Goal: Transaction & Acquisition: Purchase product/service

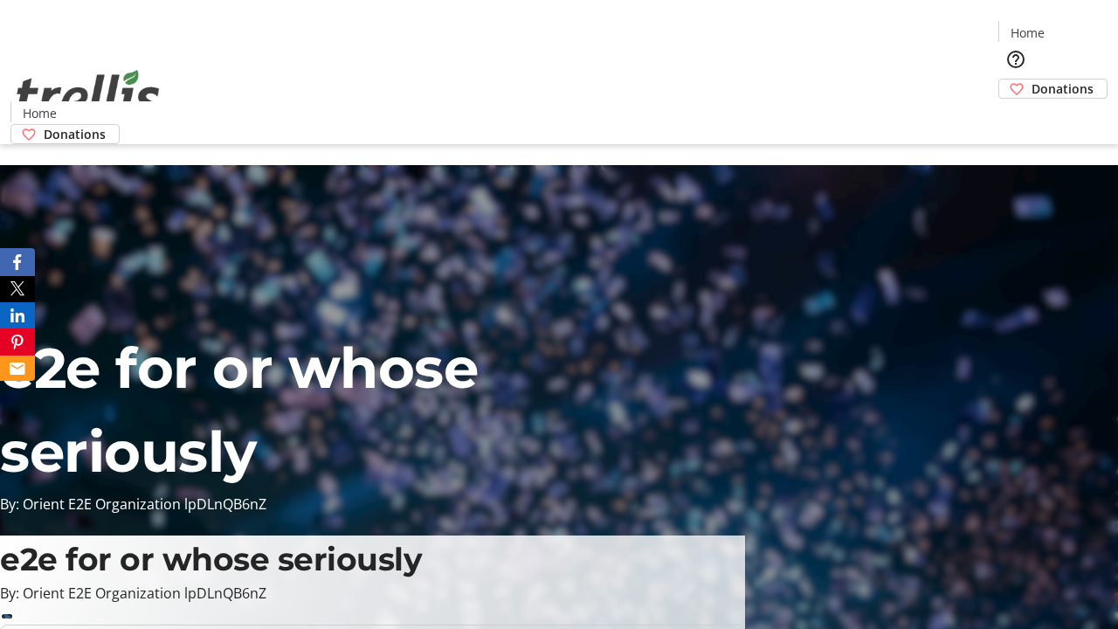
click at [1032, 80] on span "Donations" at bounding box center [1063, 89] width 62 height 18
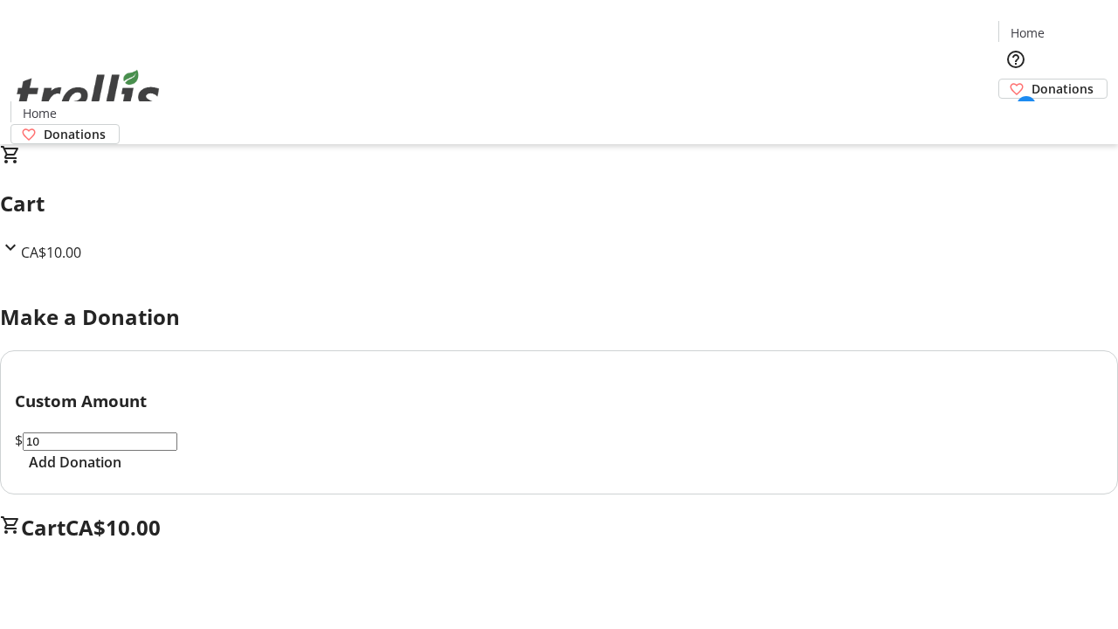
select select "CA"
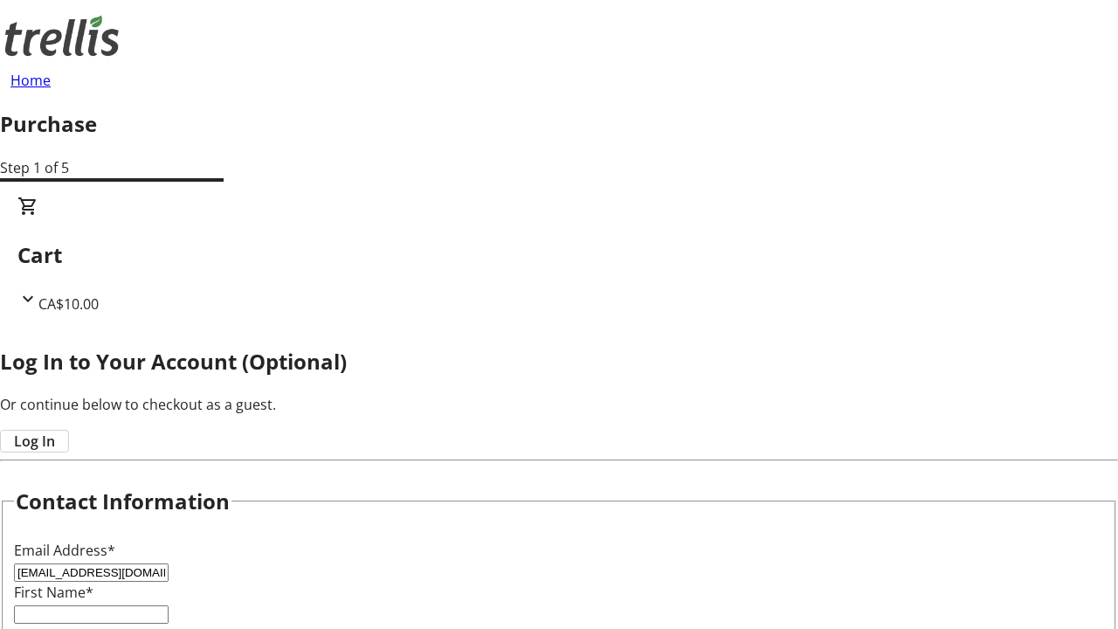
type input "[EMAIL_ADDRESS][DOMAIN_NAME]"
type input "Celine"
type input "Kshlerin"
type input "[STREET_ADDRESS][PERSON_NAME]"
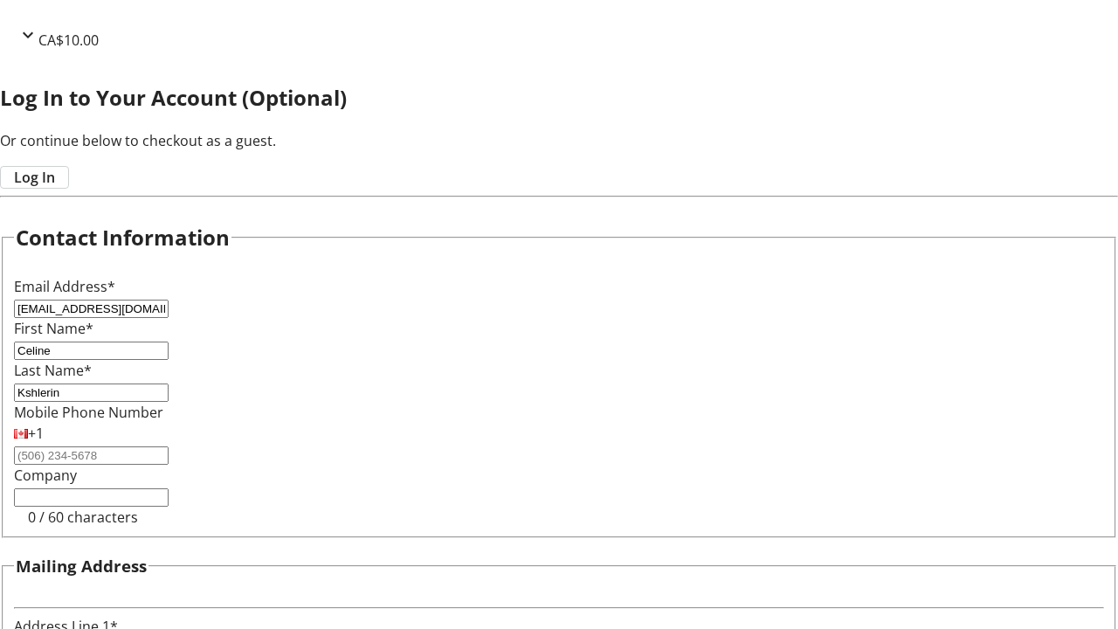
type input "Kelowna"
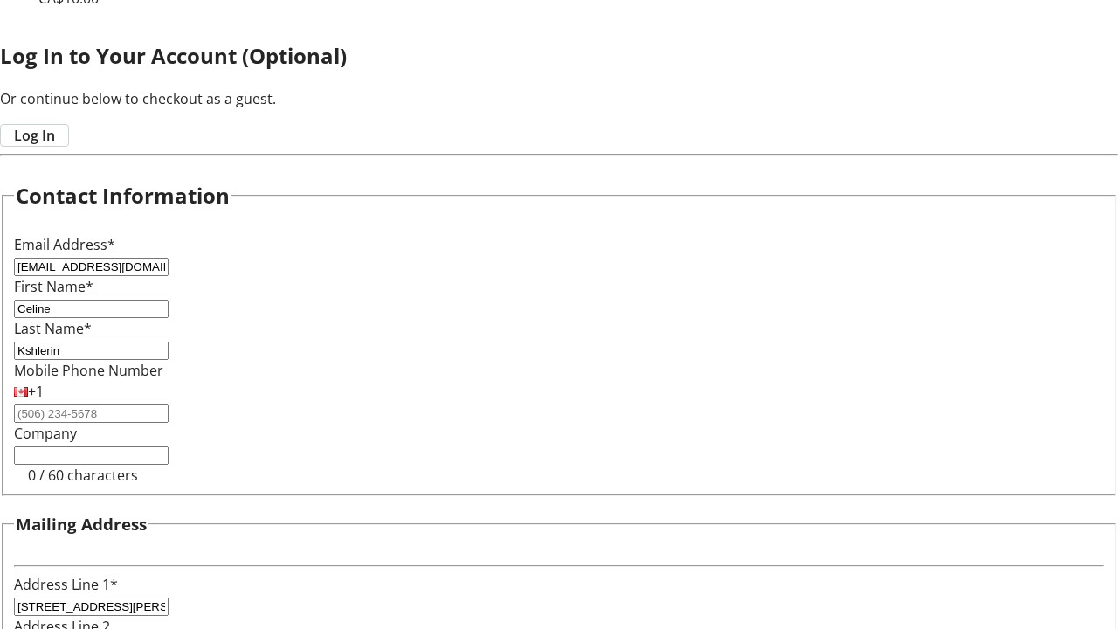
select select "BC"
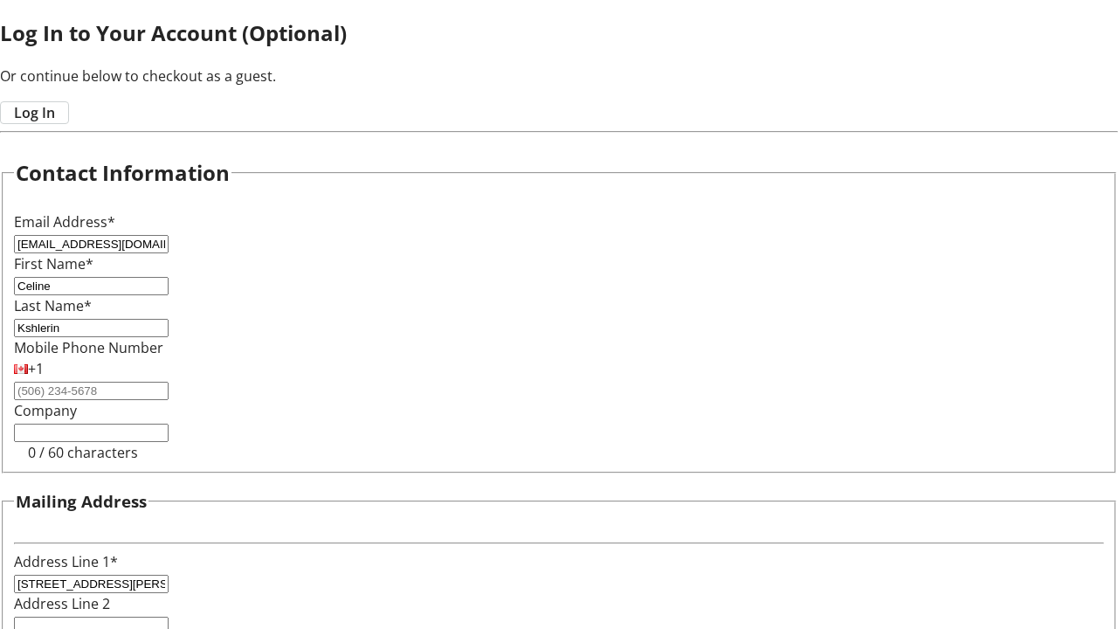
type input "Kelowna"
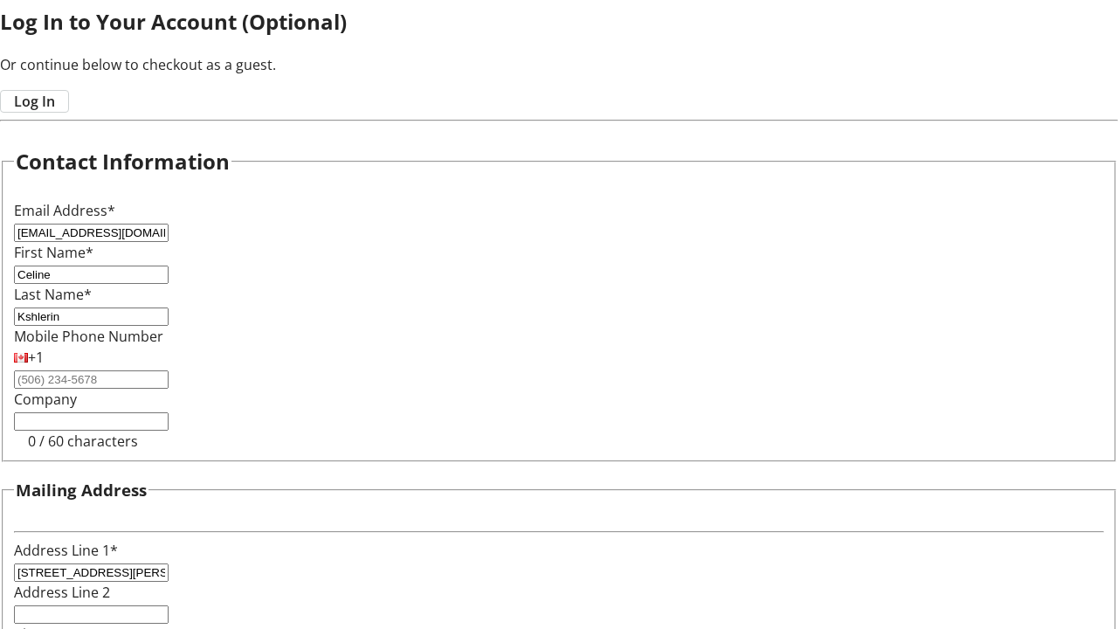
type input "V1Y 0C2"
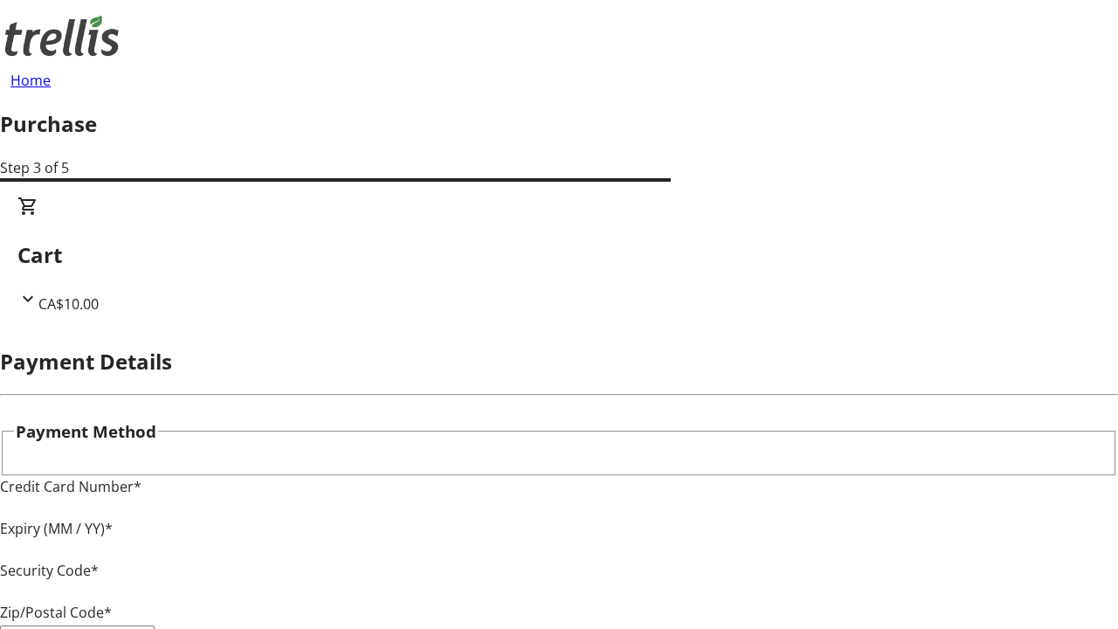
type input "V1Y 0C2"
